Goal: Task Accomplishment & Management: Manage account settings

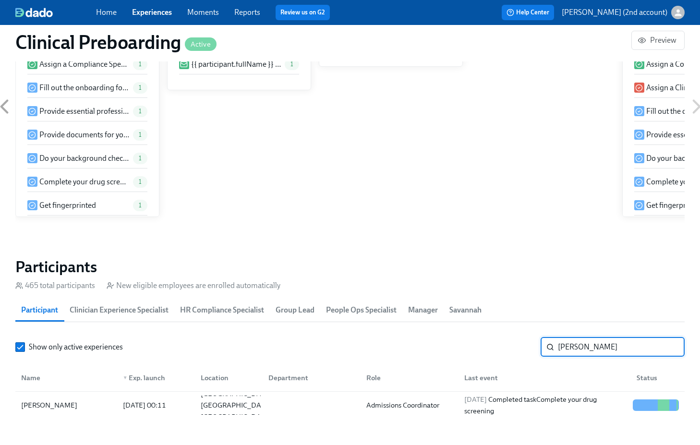
scroll to position [0, 12678]
click at [586, 347] on input "[PERSON_NAME]" at bounding box center [621, 347] width 127 height 19
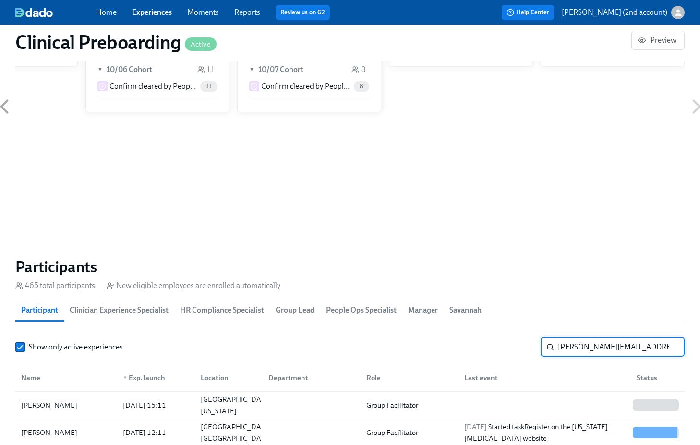
scroll to position [0, 8]
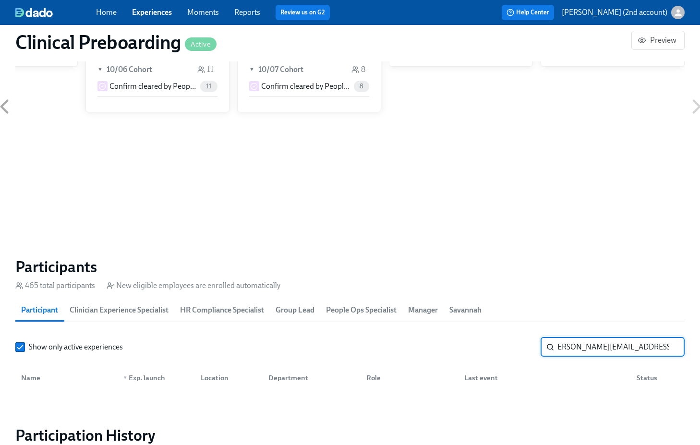
scroll to position [831, 9]
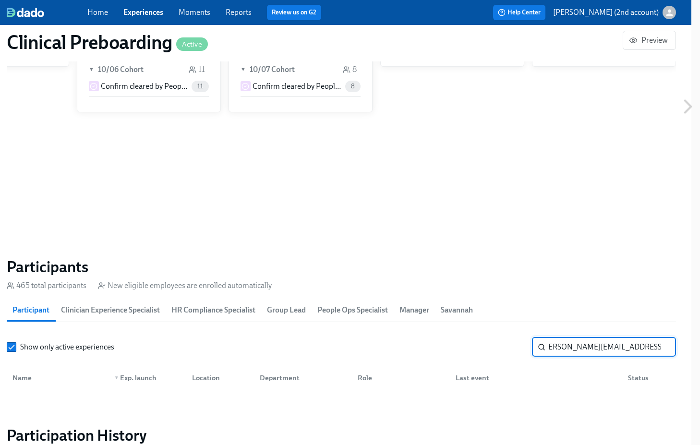
drag, startPoint x: 574, startPoint y: 349, endPoint x: 712, endPoint y: 339, distance: 138.2
drag, startPoint x: 581, startPoint y: 358, endPoint x: 579, endPoint y: 352, distance: 6.2
click at [581, 358] on div "Show only active experiences [PERSON_NAME][EMAIL_ADDRESS][PERSON_NAME][DOMAIN_N…" at bounding box center [342, 365] width 670 height 54
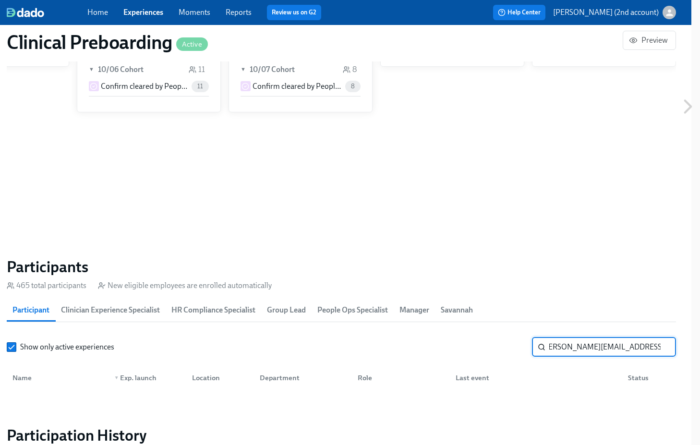
drag, startPoint x: 573, startPoint y: 348, endPoint x: 663, endPoint y: 346, distance: 89.4
click at [663, 346] on input "[PERSON_NAME][EMAIL_ADDRESS][PERSON_NAME][DOMAIN_NAME]" at bounding box center [612, 347] width 127 height 19
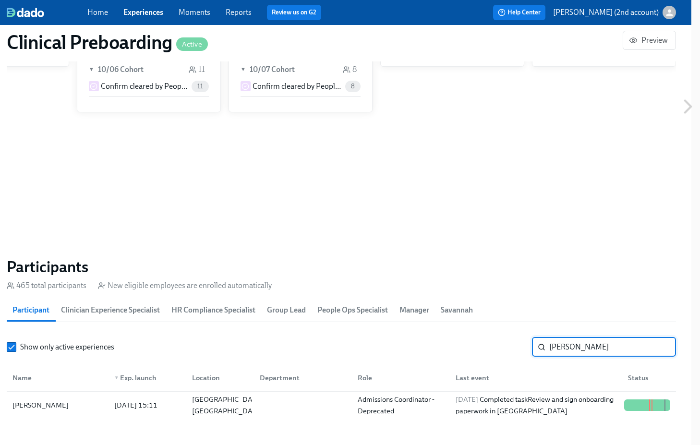
click at [606, 419] on section "Participants 465 total participants New eligible employees are enrolled automat…" at bounding box center [342, 339] width 670 height 165
click at [604, 407] on div "[DATE] Completed task Review and sign onboarding paperwork in [GEOGRAPHIC_DATA]" at bounding box center [536, 405] width 169 height 23
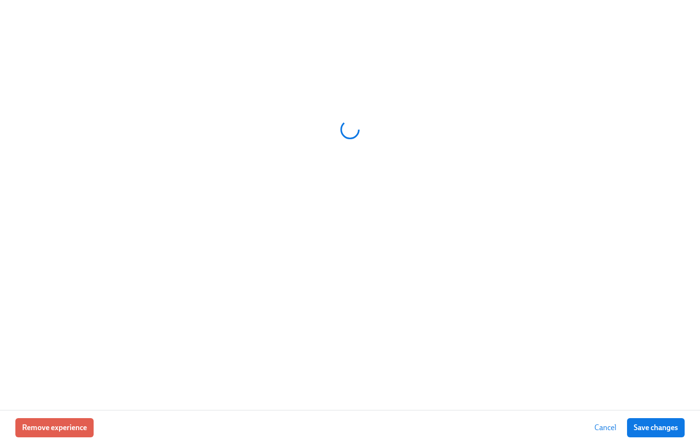
scroll to position [831, 1]
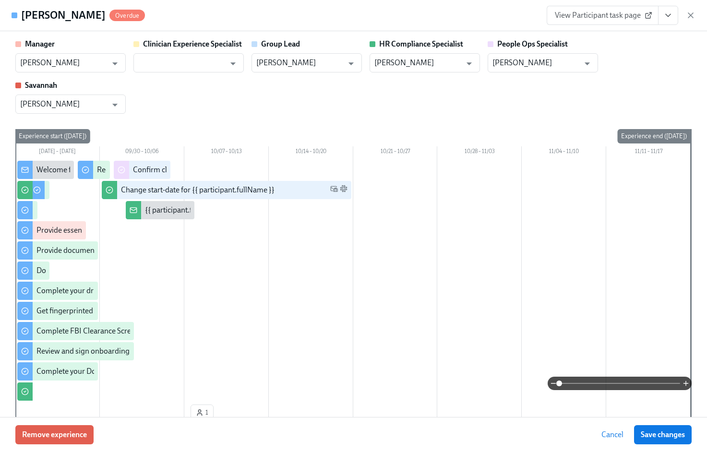
click at [662, 22] on button "View task page" at bounding box center [668, 15] width 20 height 19
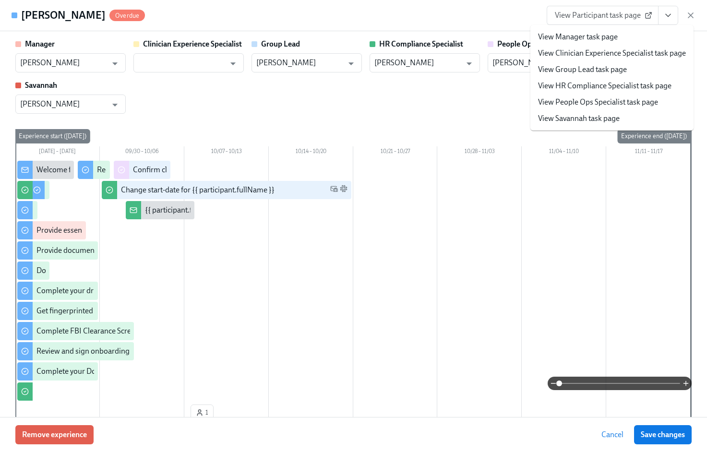
click at [624, 98] on link "View People Ops Specialist task page" at bounding box center [598, 102] width 120 height 11
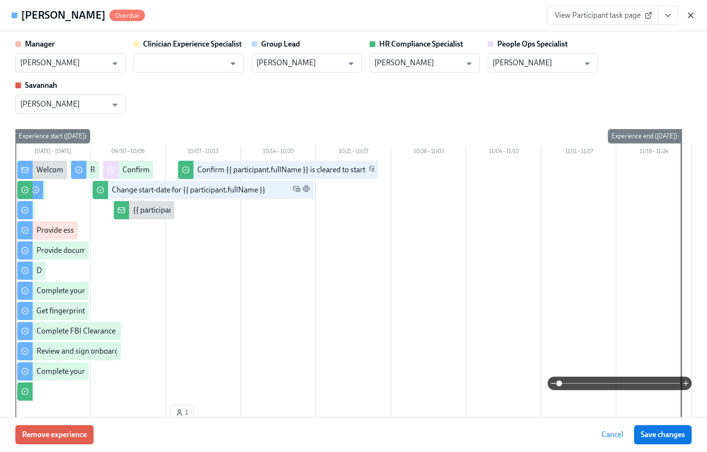
click at [688, 14] on icon "button" at bounding box center [691, 16] width 10 height 10
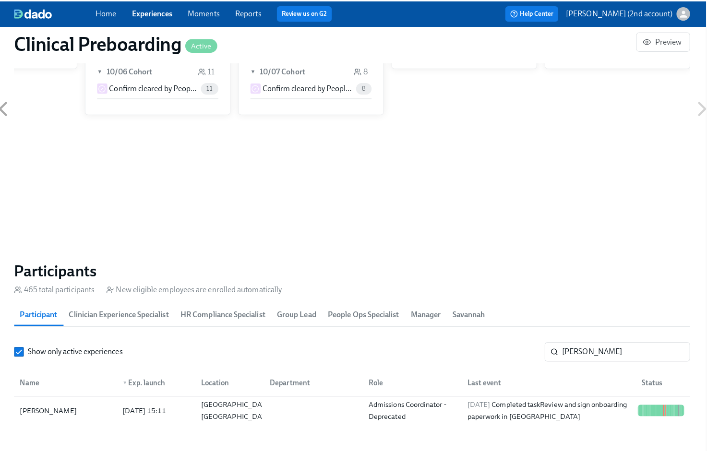
scroll to position [0, 12671]
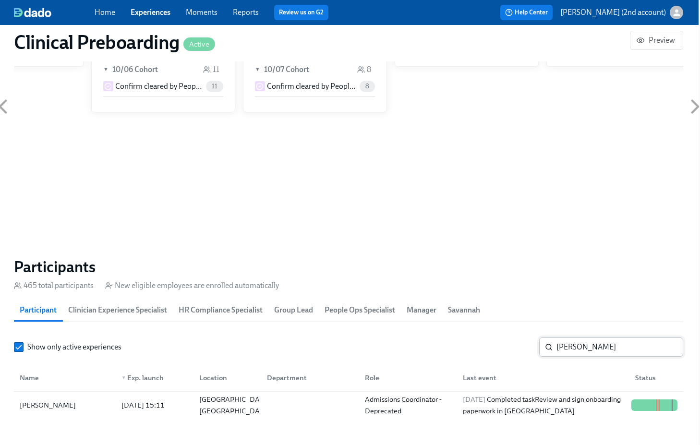
click at [582, 345] on input "[PERSON_NAME]" at bounding box center [620, 347] width 127 height 19
click at [582, 344] on input "[PERSON_NAME]" at bounding box center [620, 347] width 127 height 19
paste input "[PERSON_NAME]"
type input "[PERSON_NAME]"
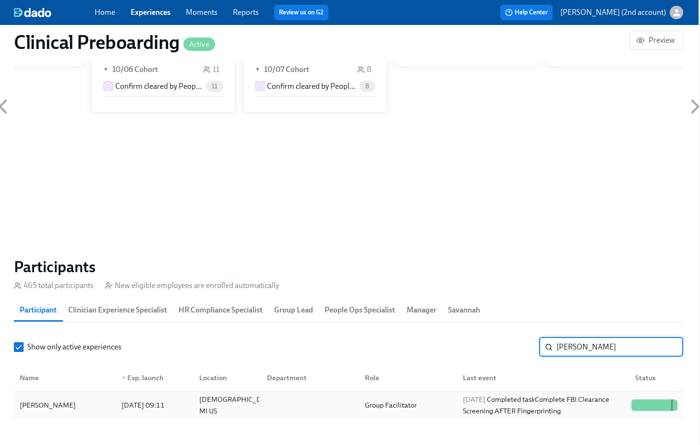
click at [588, 401] on div "[DATE] Completed task Complete FBI Clearance Screening AFTER Fingerprinting" at bounding box center [543, 405] width 169 height 23
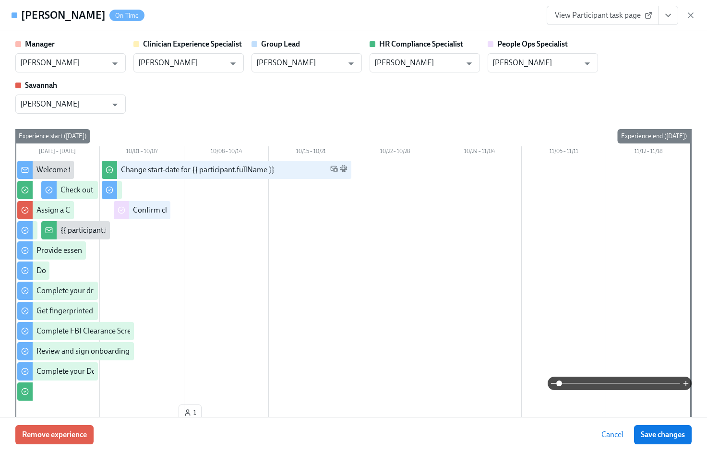
click at [667, 18] on icon "View task page" at bounding box center [669, 16] width 10 height 10
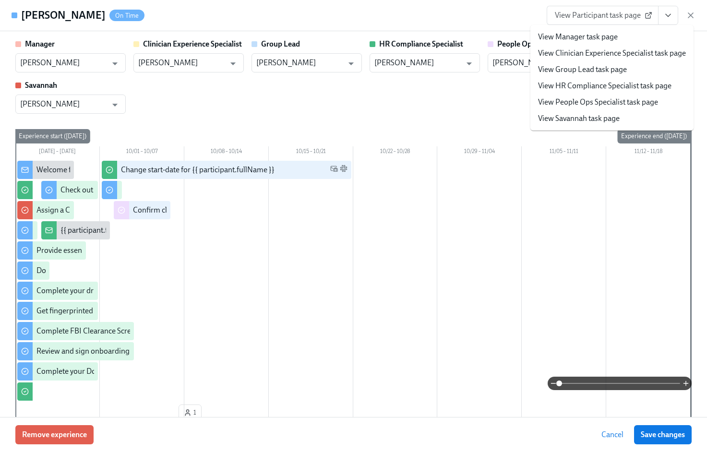
click at [607, 107] on link "View People Ops Specialist task page" at bounding box center [598, 102] width 120 height 11
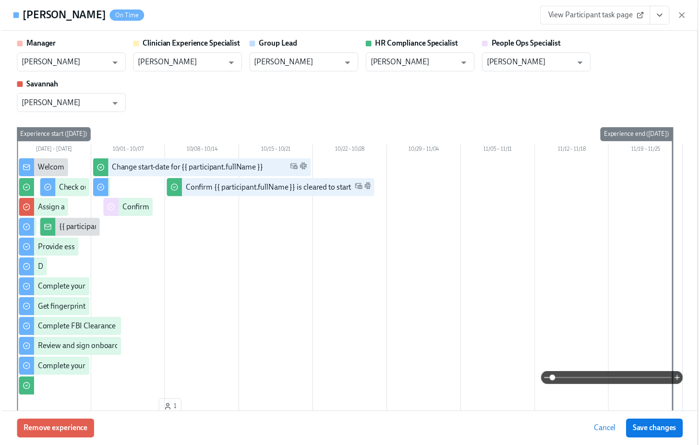
scroll to position [0, 12678]
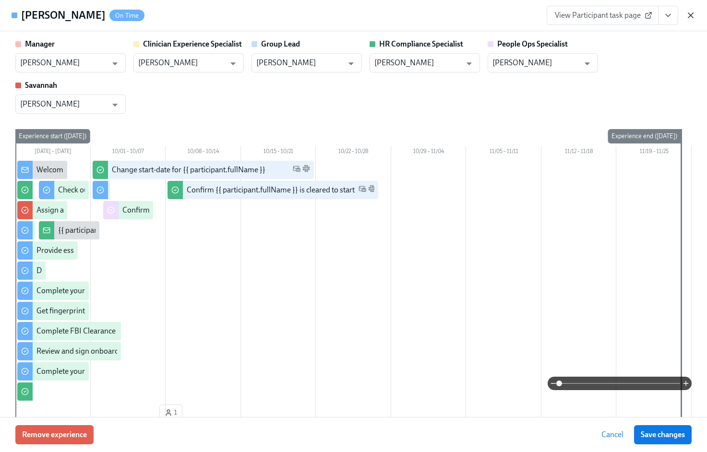
click at [692, 16] on icon "button" at bounding box center [691, 16] width 10 height 10
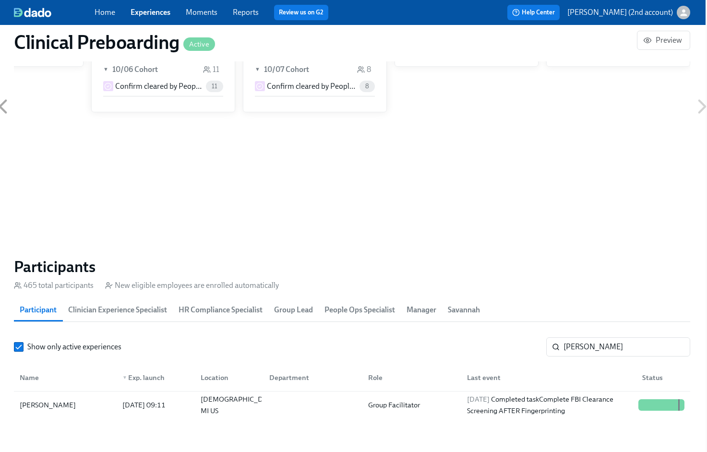
scroll to position [0, 12671]
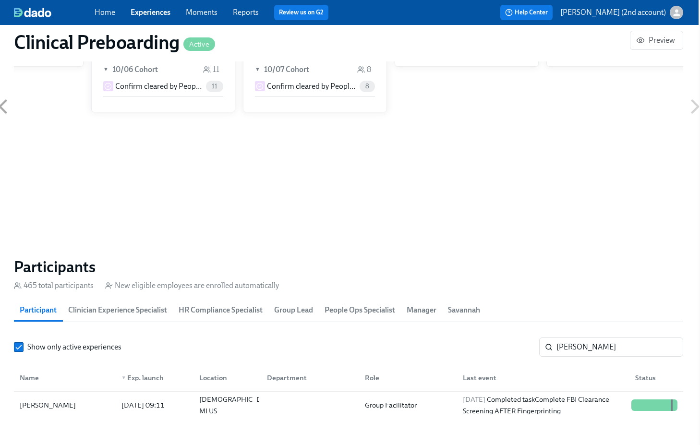
click at [688, 15] on div "Home Experiences Moments Reports Review us on G2 Help Center [PERSON_NAME] (2nd…" at bounding box center [349, 12] width 700 height 25
click at [592, 341] on input "[PERSON_NAME]" at bounding box center [620, 347] width 127 height 19
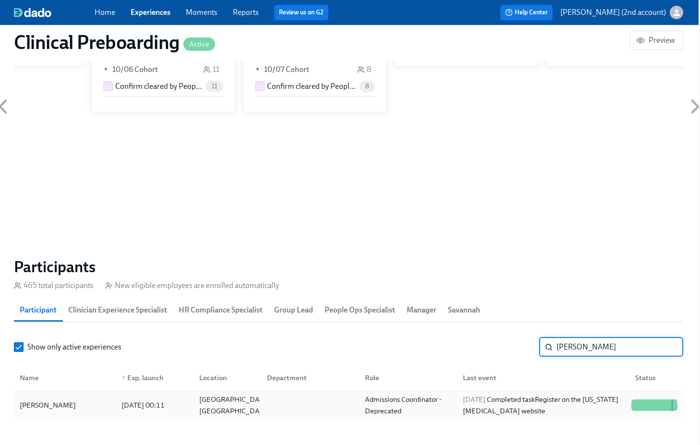
type input "[PERSON_NAME]"
click at [601, 404] on div "[DATE] Completed task Register on the [US_STATE] [MEDICAL_DATA] website" at bounding box center [543, 405] width 169 height 23
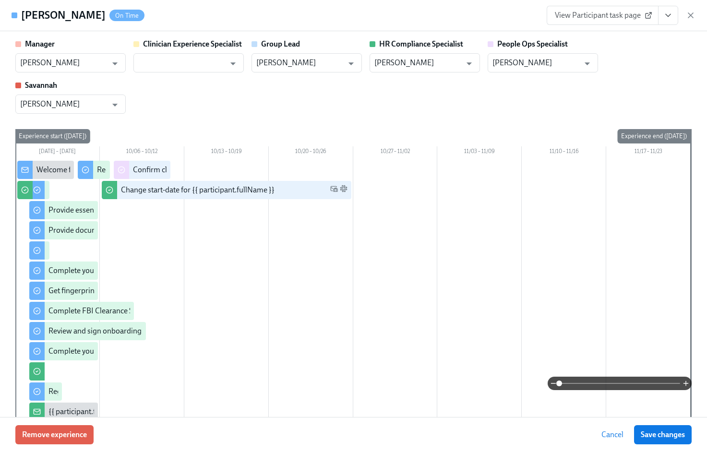
click at [672, 16] on icon "View task page" at bounding box center [669, 16] width 10 height 10
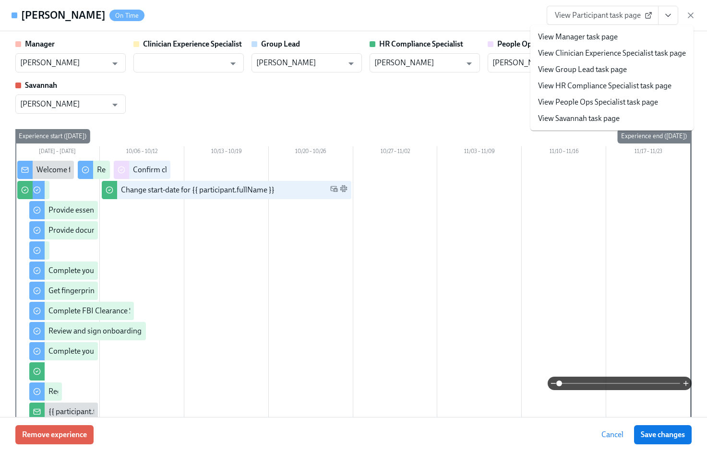
click at [624, 100] on link "View People Ops Specialist task page" at bounding box center [598, 102] width 120 height 11
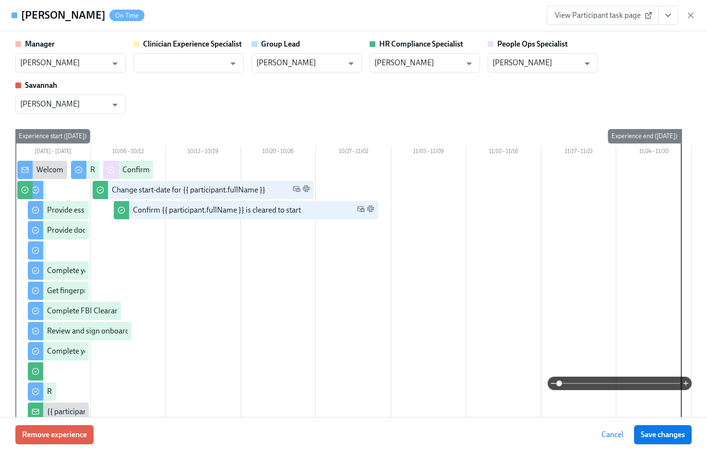
scroll to position [0, 12678]
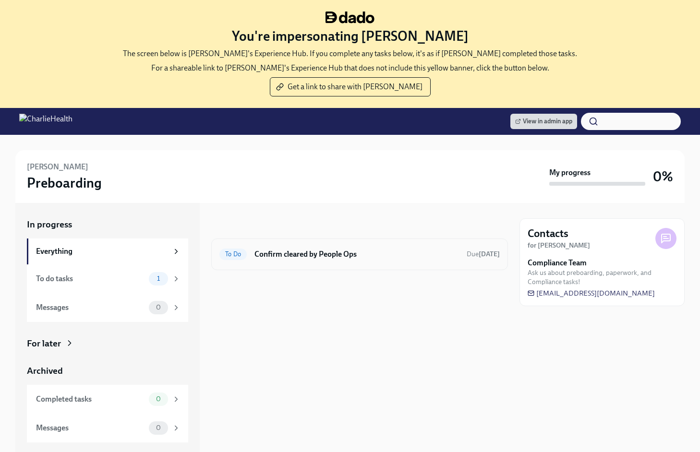
click at [272, 257] on h6 "Confirm cleared by People Ops" at bounding box center [357, 254] width 205 height 11
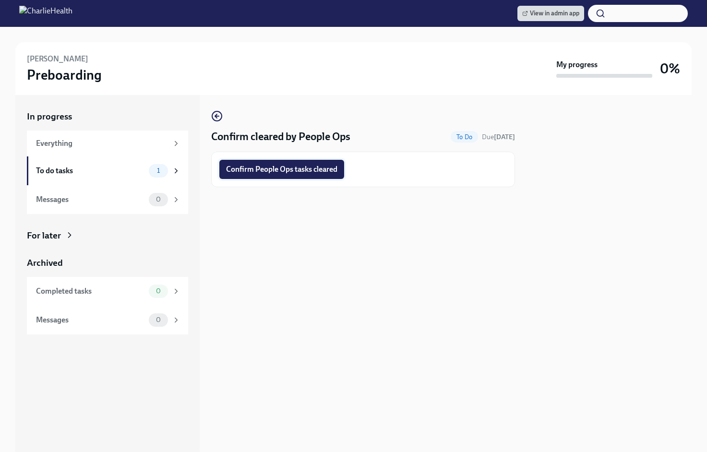
click at [294, 171] on span "Confirm People Ops tasks cleared" at bounding box center [281, 170] width 111 height 10
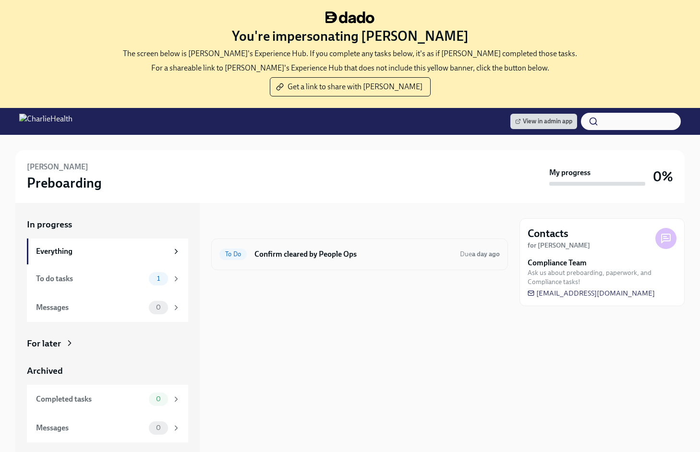
click at [313, 250] on h6 "Confirm cleared by People Ops" at bounding box center [354, 254] width 198 height 11
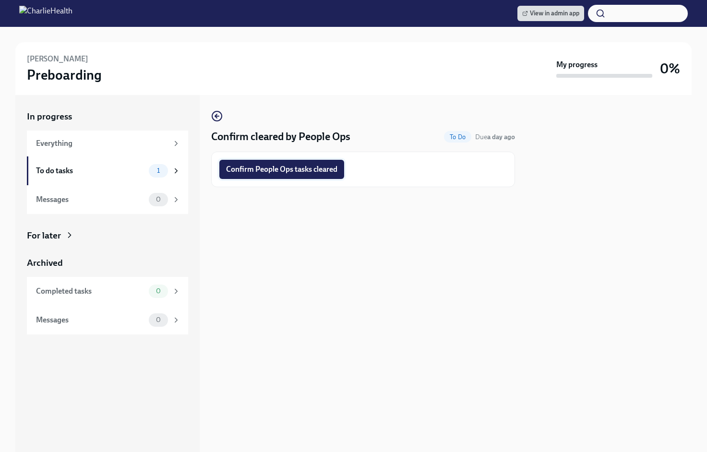
click at [295, 170] on span "Confirm People Ops tasks cleared" at bounding box center [281, 170] width 111 height 10
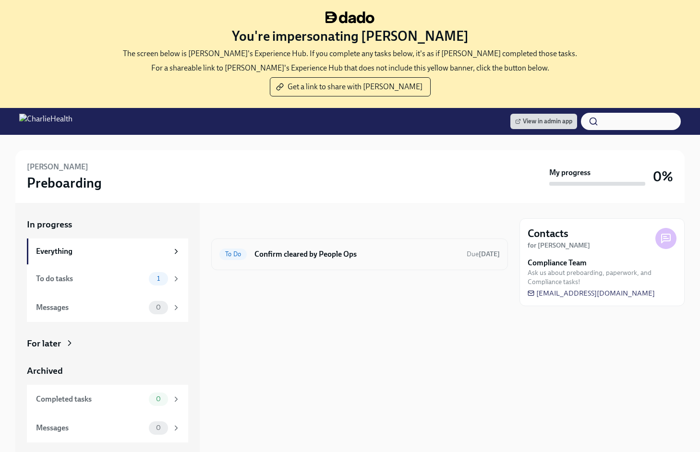
click at [335, 260] on div "To Do Confirm cleared by People Ops Due [DATE]" at bounding box center [359, 254] width 280 height 15
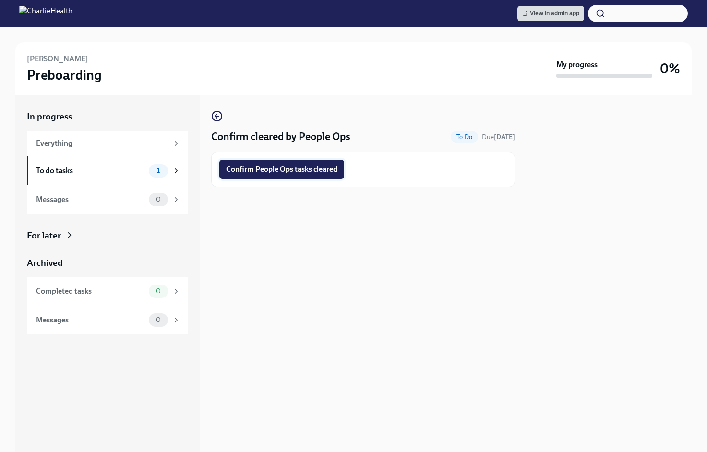
click at [273, 168] on span "Confirm People Ops tasks cleared" at bounding box center [281, 170] width 111 height 10
